Goal: Information Seeking & Learning: Understand process/instructions

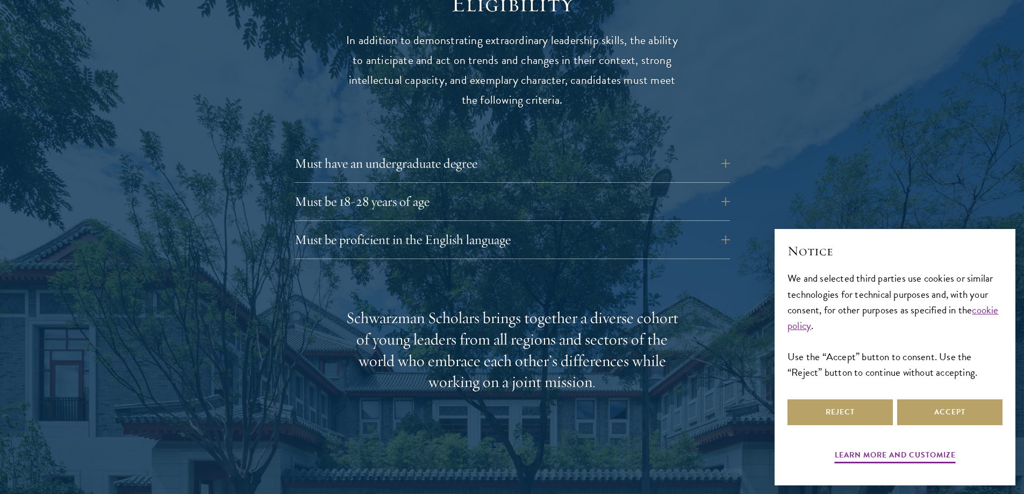
scroll to position [1448, 0]
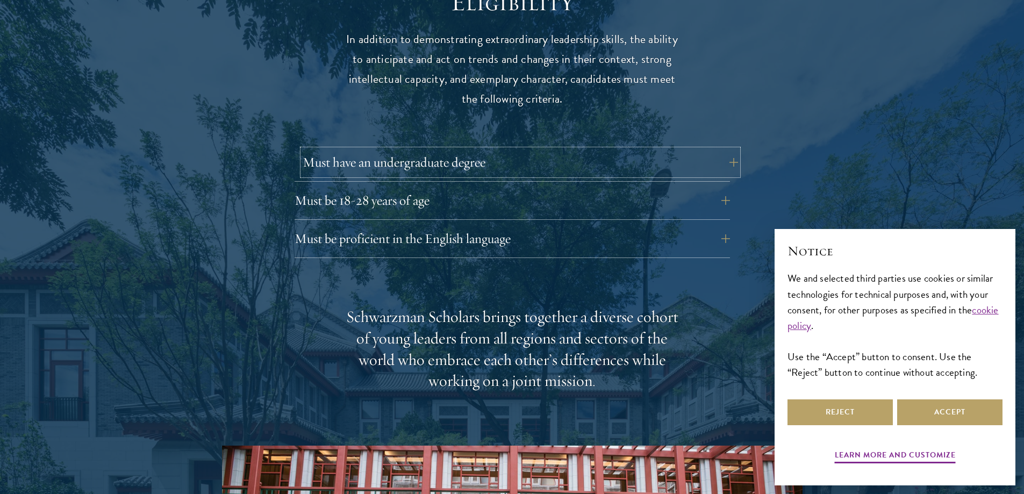
click at [613, 149] on button "Must have an undergraduate degree" at bounding box center [520, 162] width 435 height 26
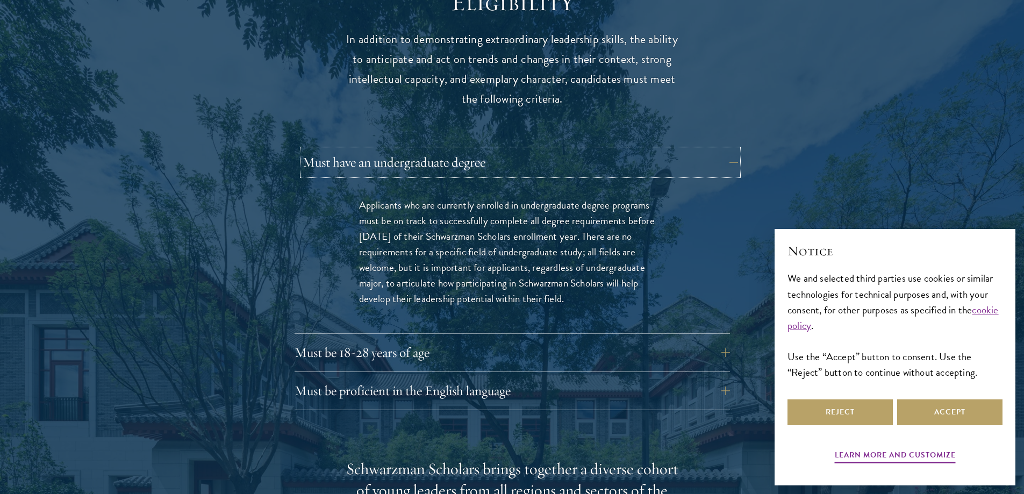
click at [613, 149] on button "Must have an undergraduate degree" at bounding box center [520, 162] width 435 height 26
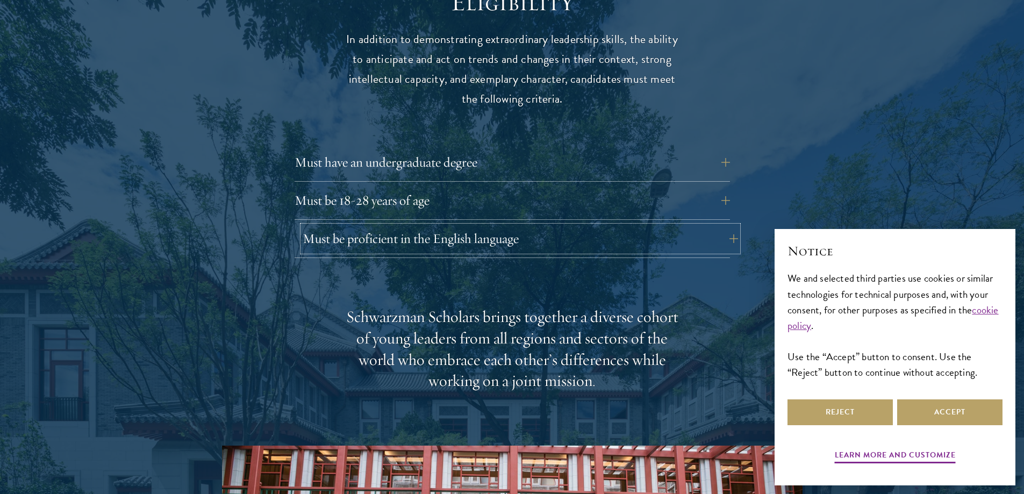
click at [622, 226] on button "Must be proficient in the English language" at bounding box center [520, 239] width 435 height 26
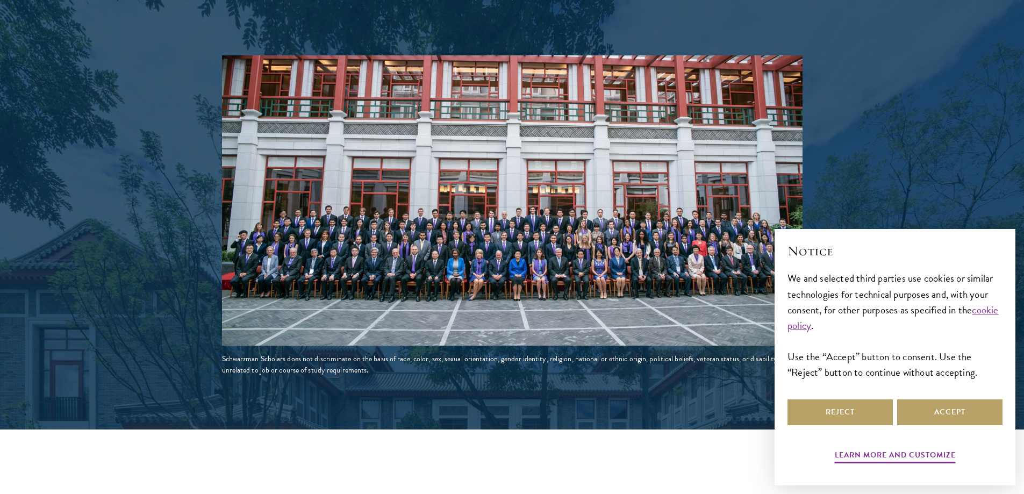
scroll to position [2129, 0]
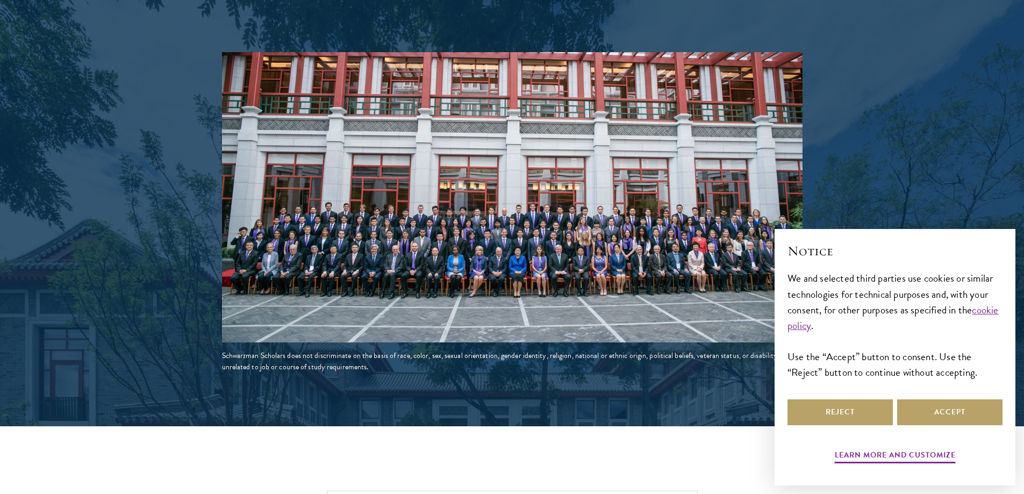
click at [631, 244] on img at bounding box center [512, 197] width 581 height 290
click at [830, 418] on button "Reject" at bounding box center [839, 412] width 105 height 26
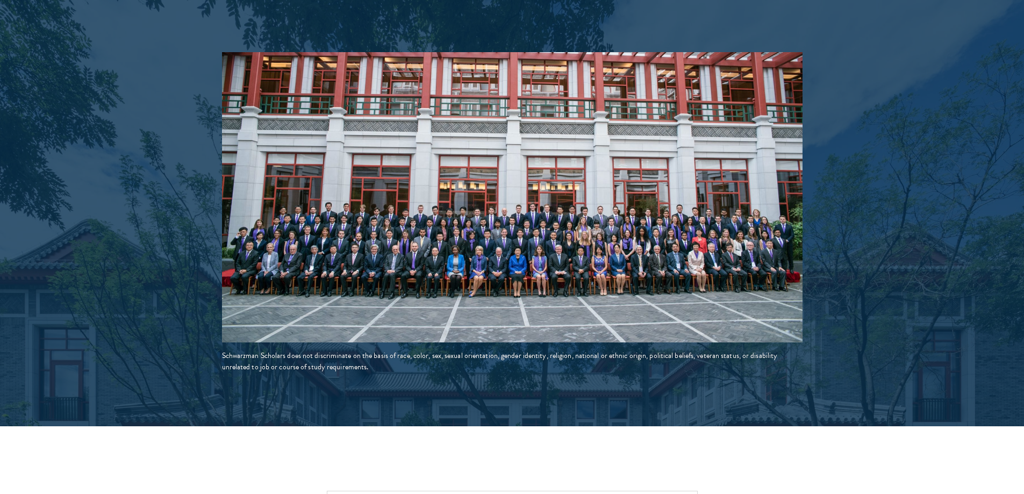
click at [543, 191] on img at bounding box center [512, 197] width 581 height 290
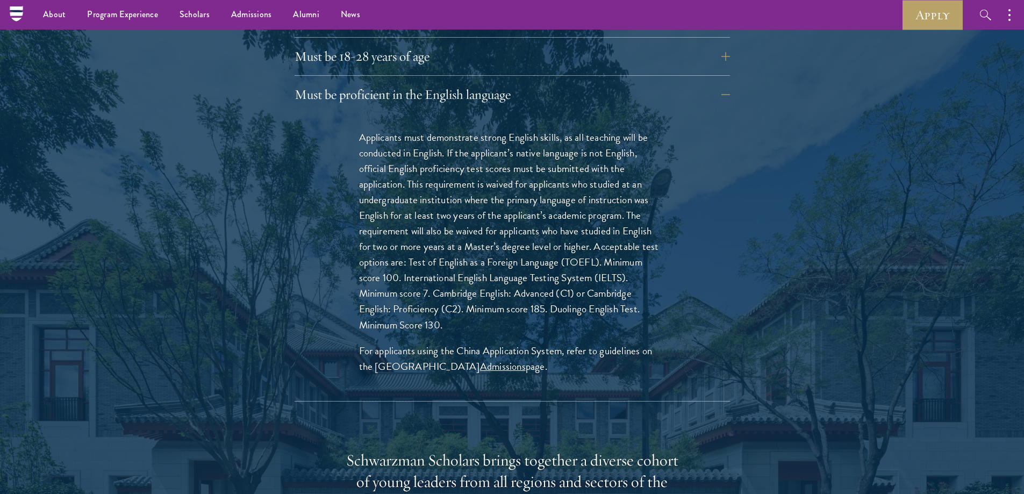
scroll to position [1592, 0]
drag, startPoint x: 548, startPoint y: 221, endPoint x: 584, endPoint y: 239, distance: 39.9
click at [576, 223] on p "Applicants must demonstrate strong English skills, as all teaching will be cond…" at bounding box center [512, 231] width 306 height 203
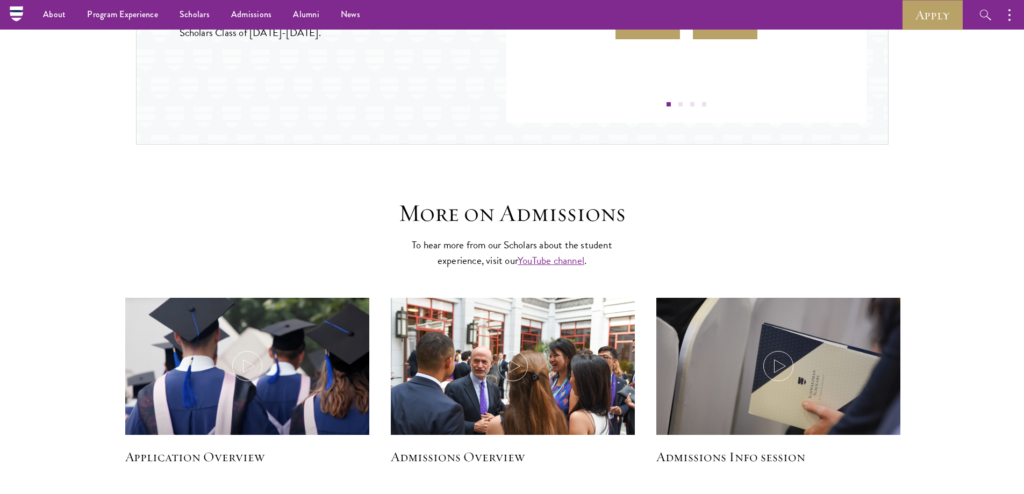
scroll to position [1136, 0]
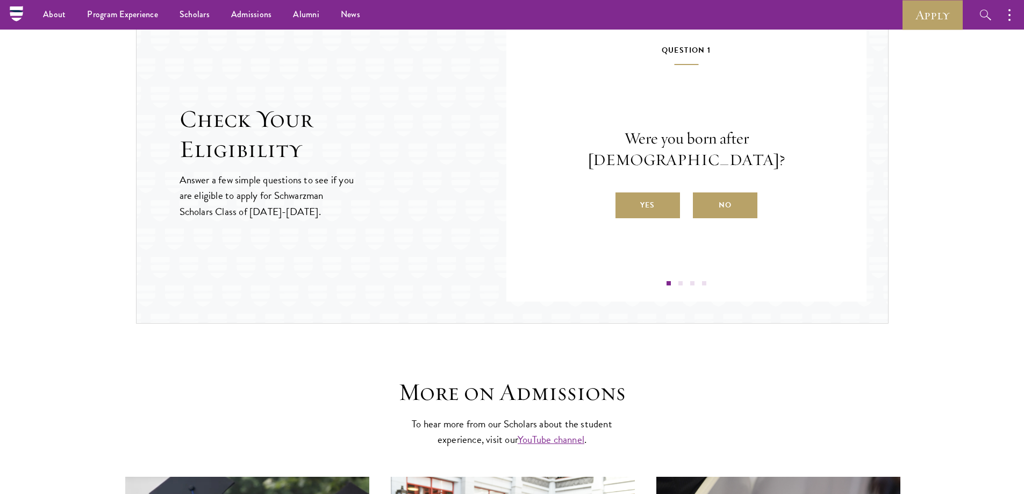
click at [661, 192] on label "Yes" at bounding box center [647, 205] width 65 height 26
click at [625, 194] on input "Yes" at bounding box center [620, 199] width 10 height 10
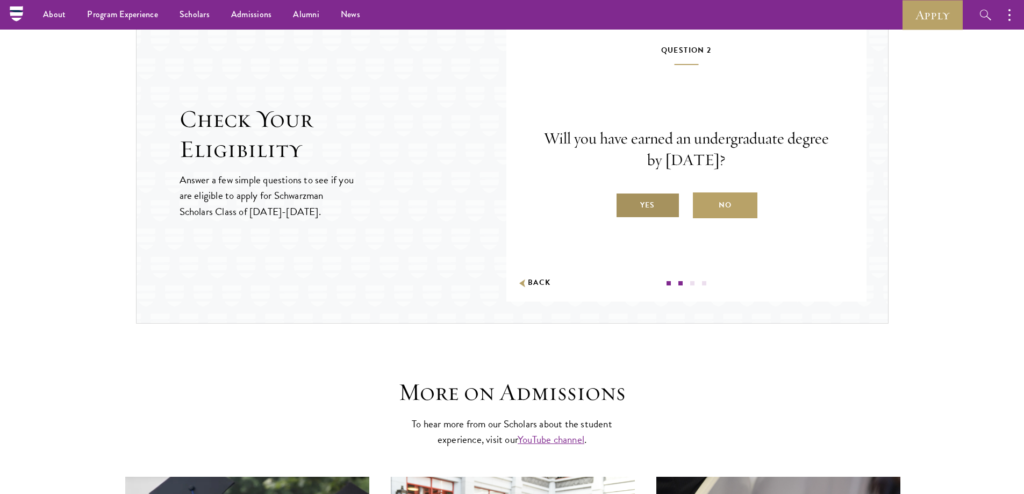
click at [656, 207] on label "Yes" at bounding box center [647, 205] width 65 height 26
click at [625, 203] on input "Yes" at bounding box center [620, 199] width 10 height 10
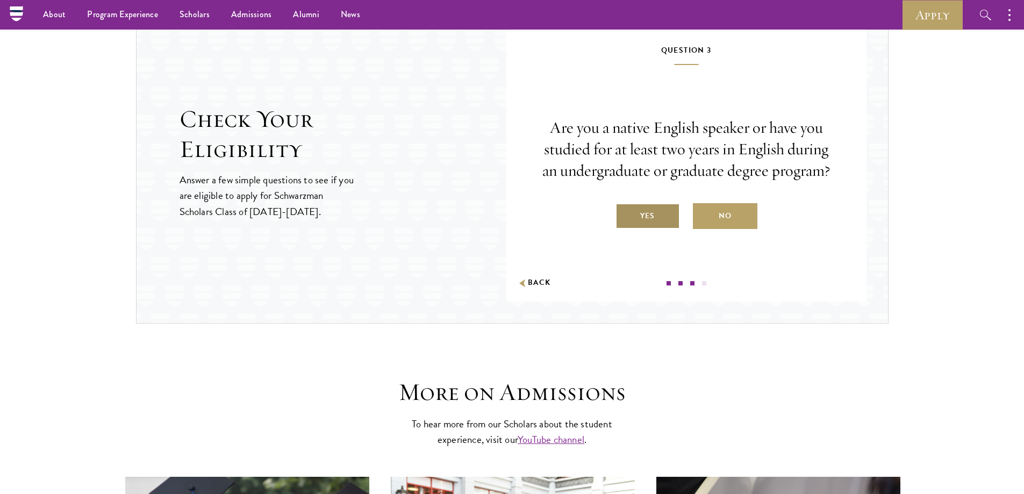
click at [656, 211] on label "Yes" at bounding box center [647, 216] width 65 height 26
click at [625, 211] on input "Yes" at bounding box center [620, 209] width 10 height 10
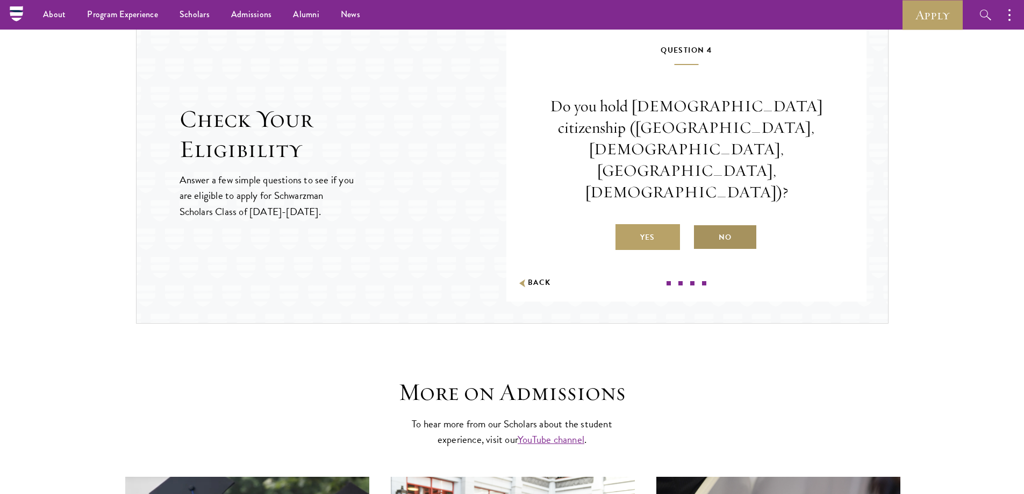
click at [710, 224] on label "No" at bounding box center [725, 237] width 65 height 26
click at [703, 226] on input "No" at bounding box center [698, 231] width 10 height 10
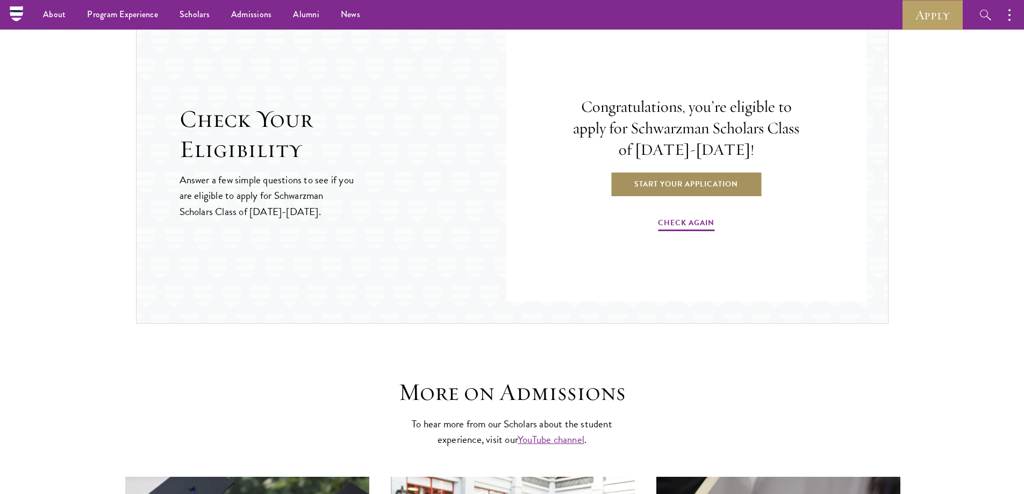
click at [637, 190] on link "Start Your Application" at bounding box center [686, 184] width 152 height 26
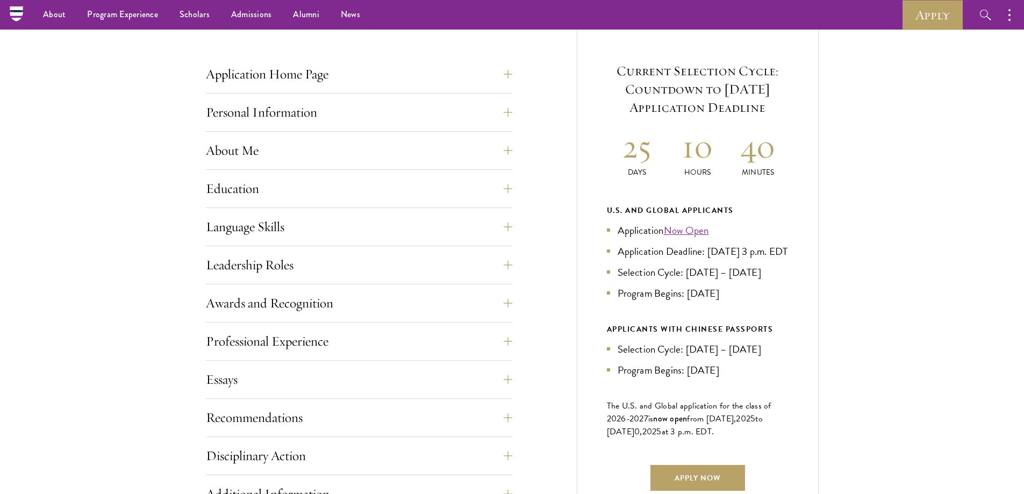
scroll to position [359, 0]
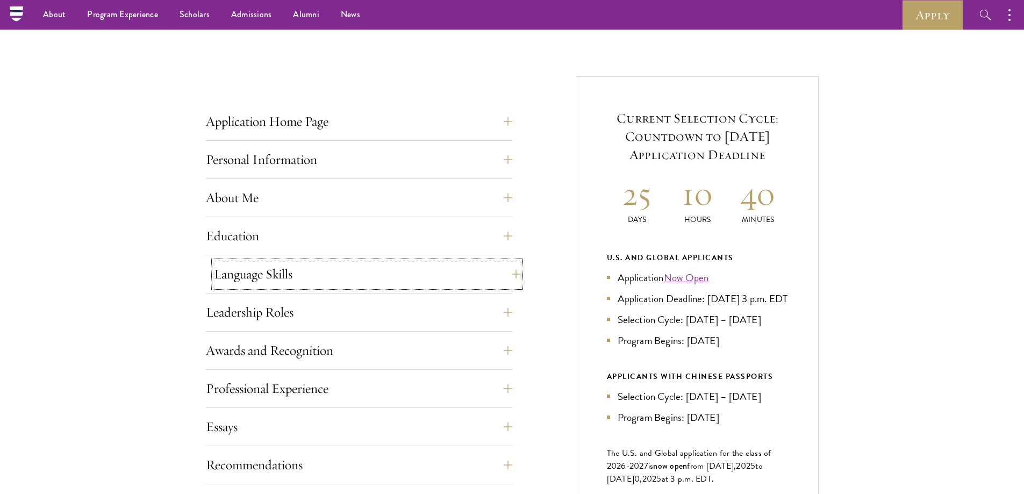
click at [506, 263] on button "Language Skills" at bounding box center [367, 274] width 306 height 26
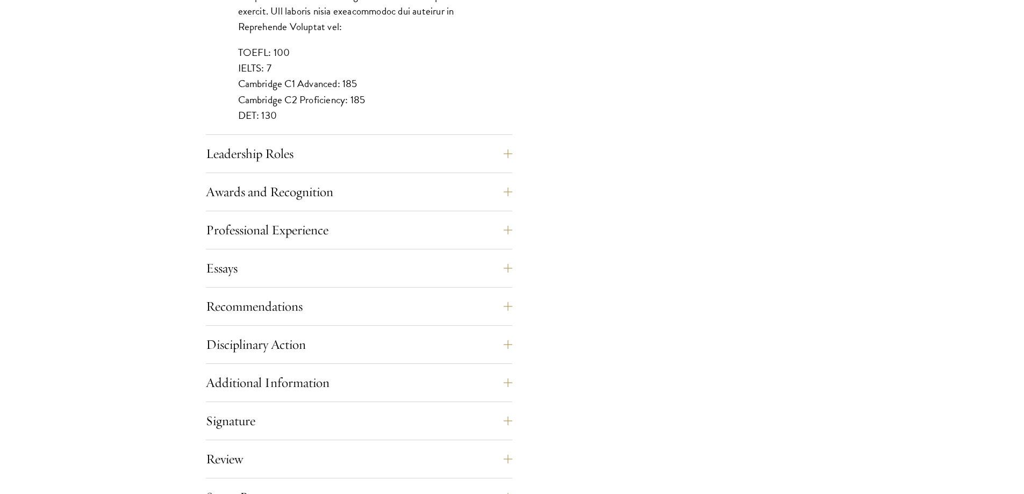
scroll to position [1075, 0]
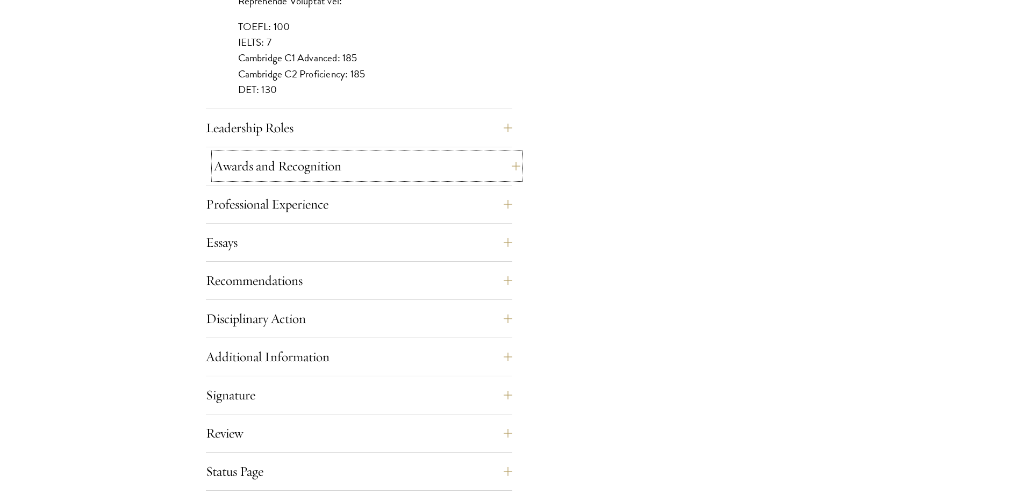
click at [500, 158] on button "Awards and Recognition" at bounding box center [367, 166] width 306 height 26
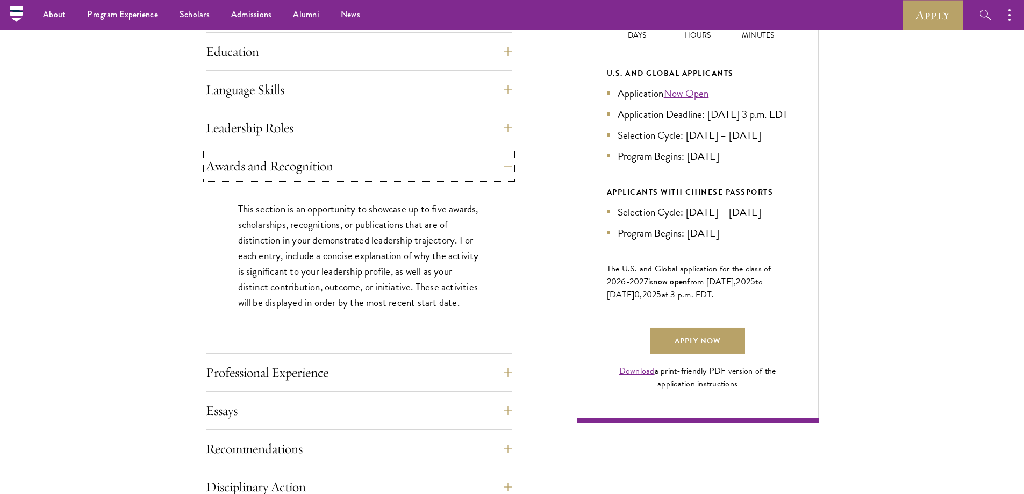
scroll to position [538, 0]
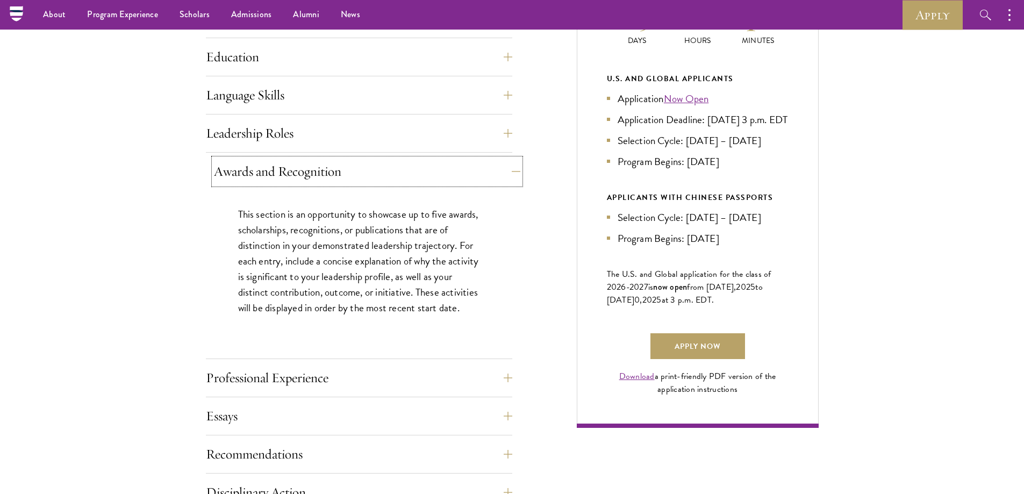
click at [495, 164] on button "Awards and Recognition" at bounding box center [367, 172] width 306 height 26
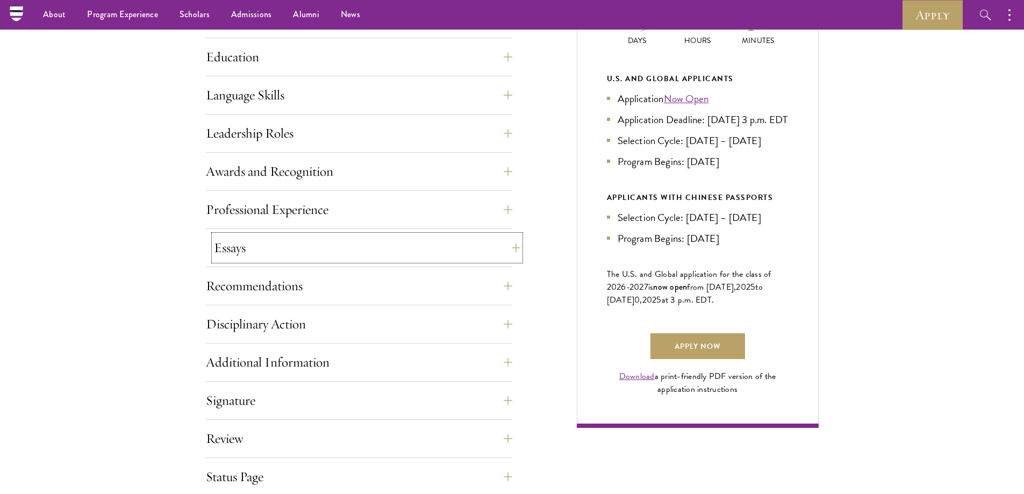
click at [431, 260] on button "Essays" at bounding box center [367, 248] width 306 height 26
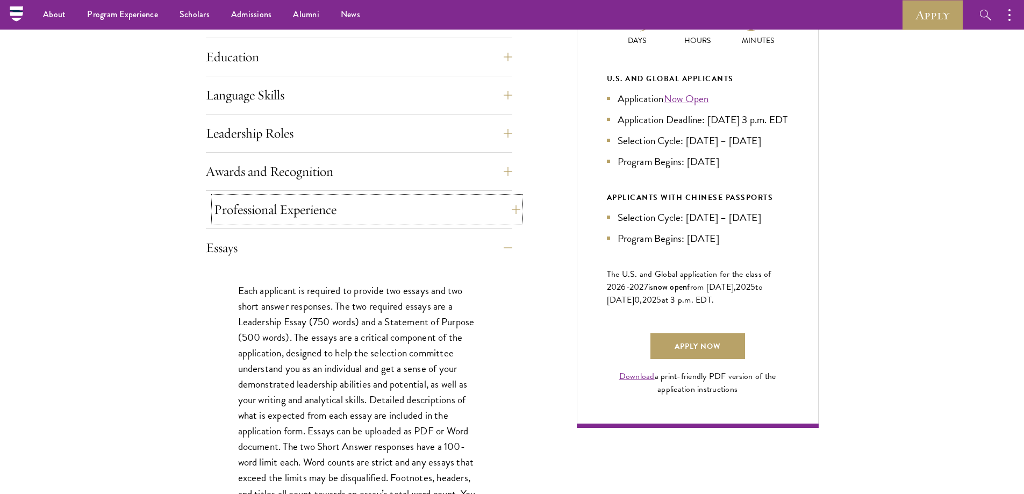
click at [462, 215] on button "Professional Experience" at bounding box center [367, 210] width 306 height 26
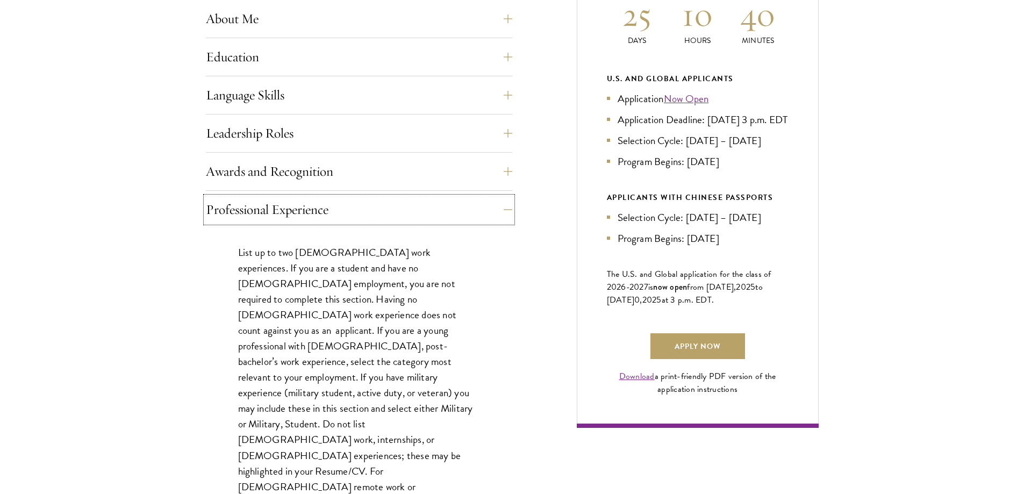
scroll to position [717, 0]
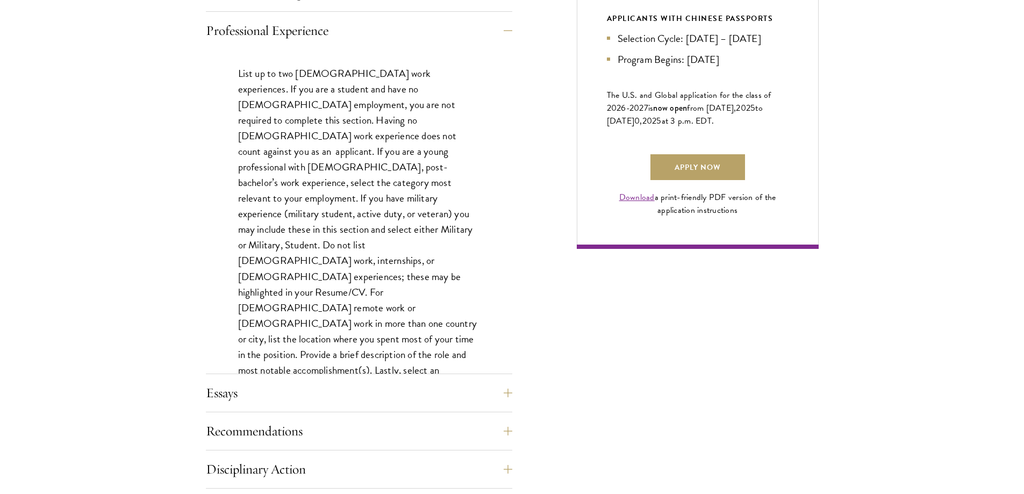
click at [474, 55] on div "List up to two [DEMOGRAPHIC_DATA] work experiences. If you are a student and ha…" at bounding box center [359, 242] width 306 height 386
click at [484, 39] on button "Professional Experience" at bounding box center [367, 31] width 306 height 26
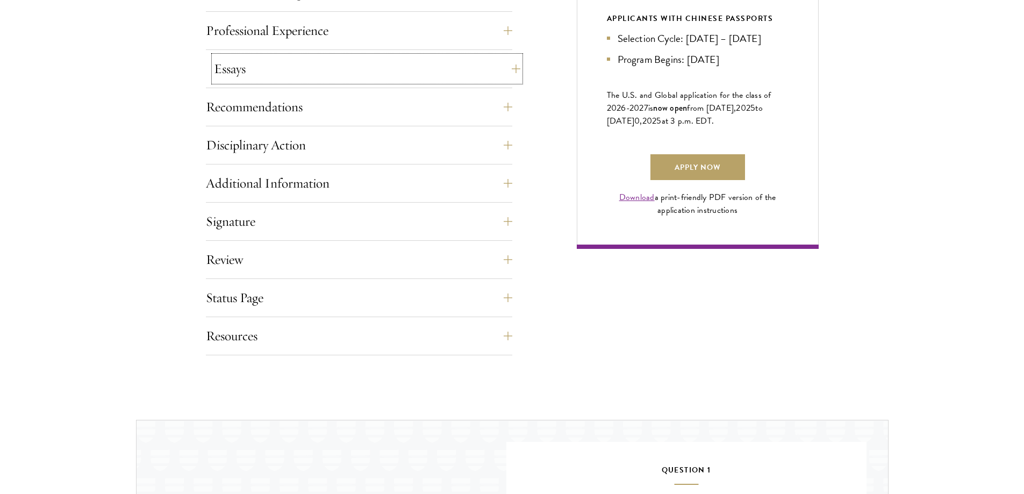
click at [464, 64] on button "Essays" at bounding box center [367, 69] width 306 height 26
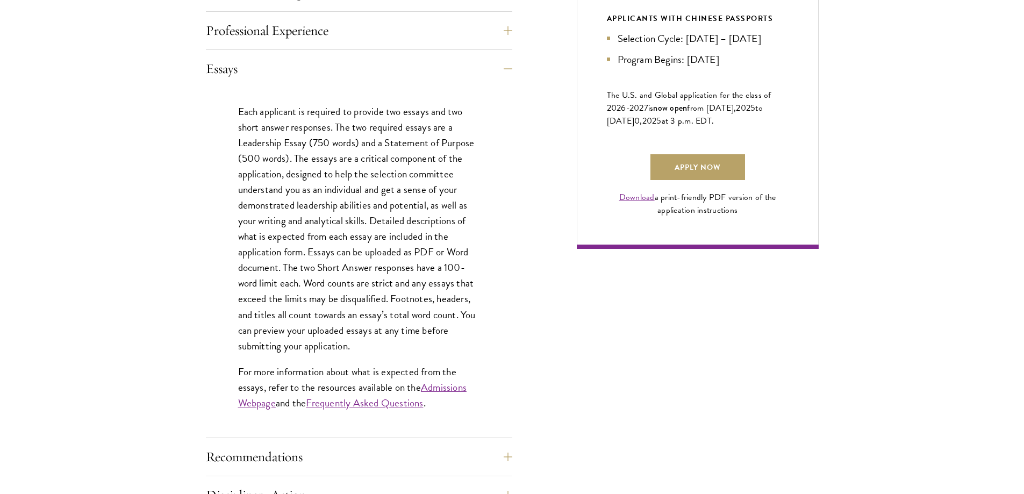
click at [493, 160] on div "Each applicant is required to provide two essays and two short answer responses…" at bounding box center [359, 263] width 306 height 350
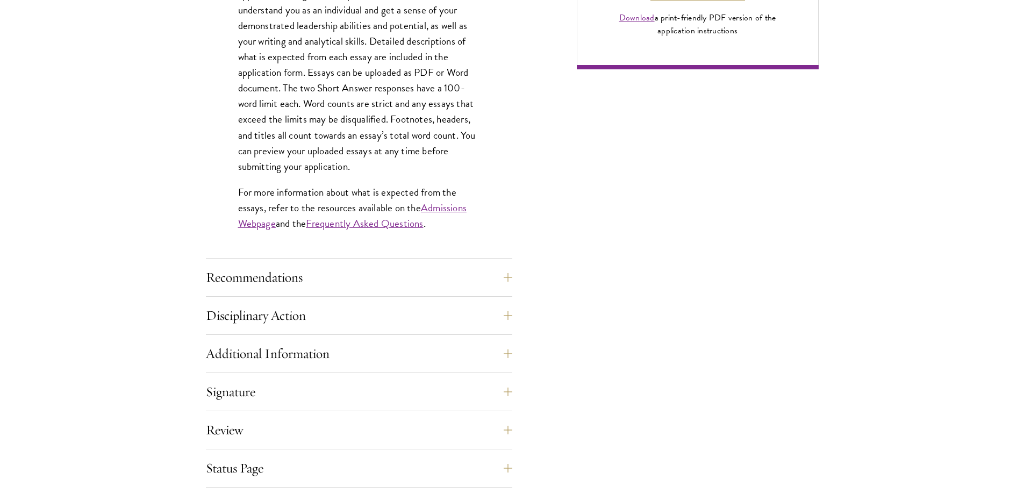
scroll to position [1075, 0]
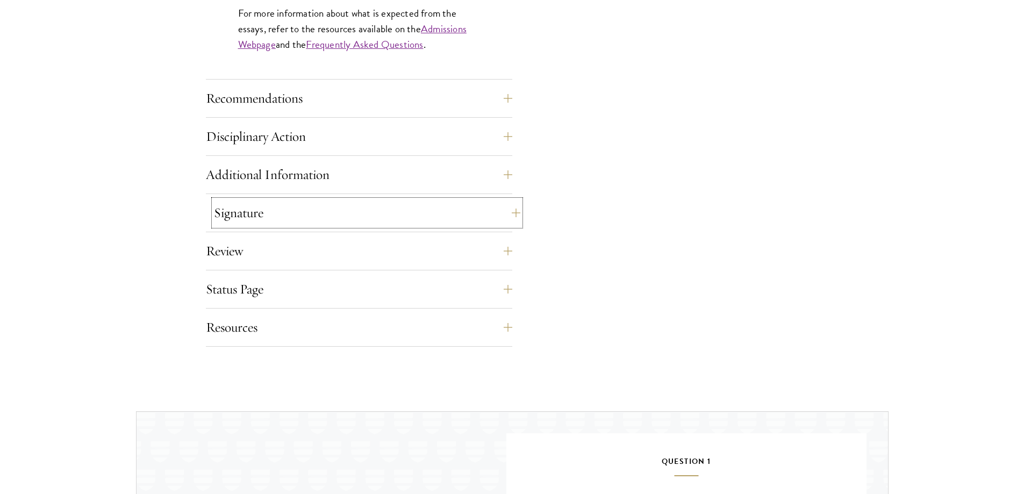
click at [488, 207] on button "Signature" at bounding box center [367, 213] width 306 height 26
